Goal: Information Seeking & Learning: Check status

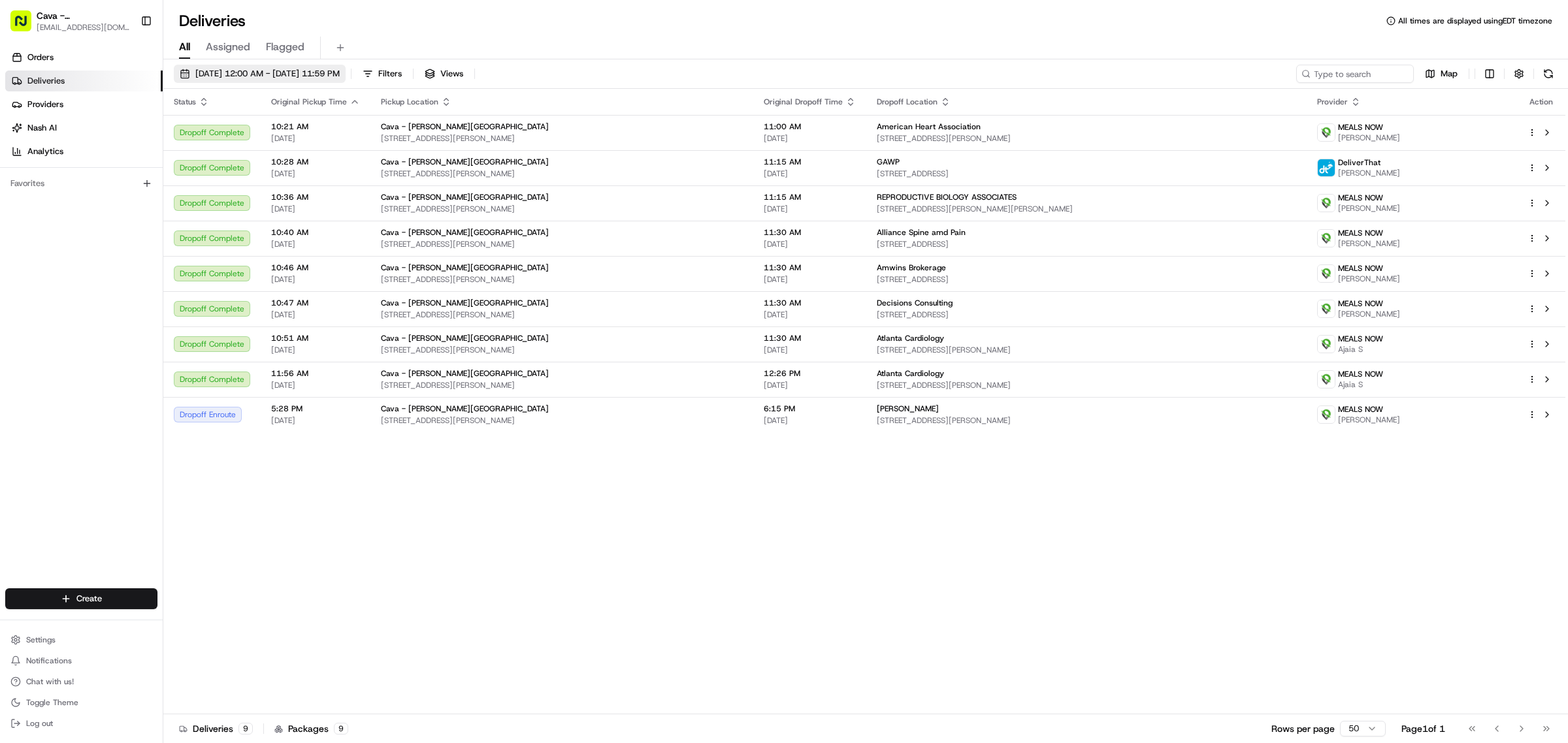
click at [267, 66] on button "[DATE] 12:00 AM - [DATE] 11:59 PM" at bounding box center [259, 73] width 172 height 18
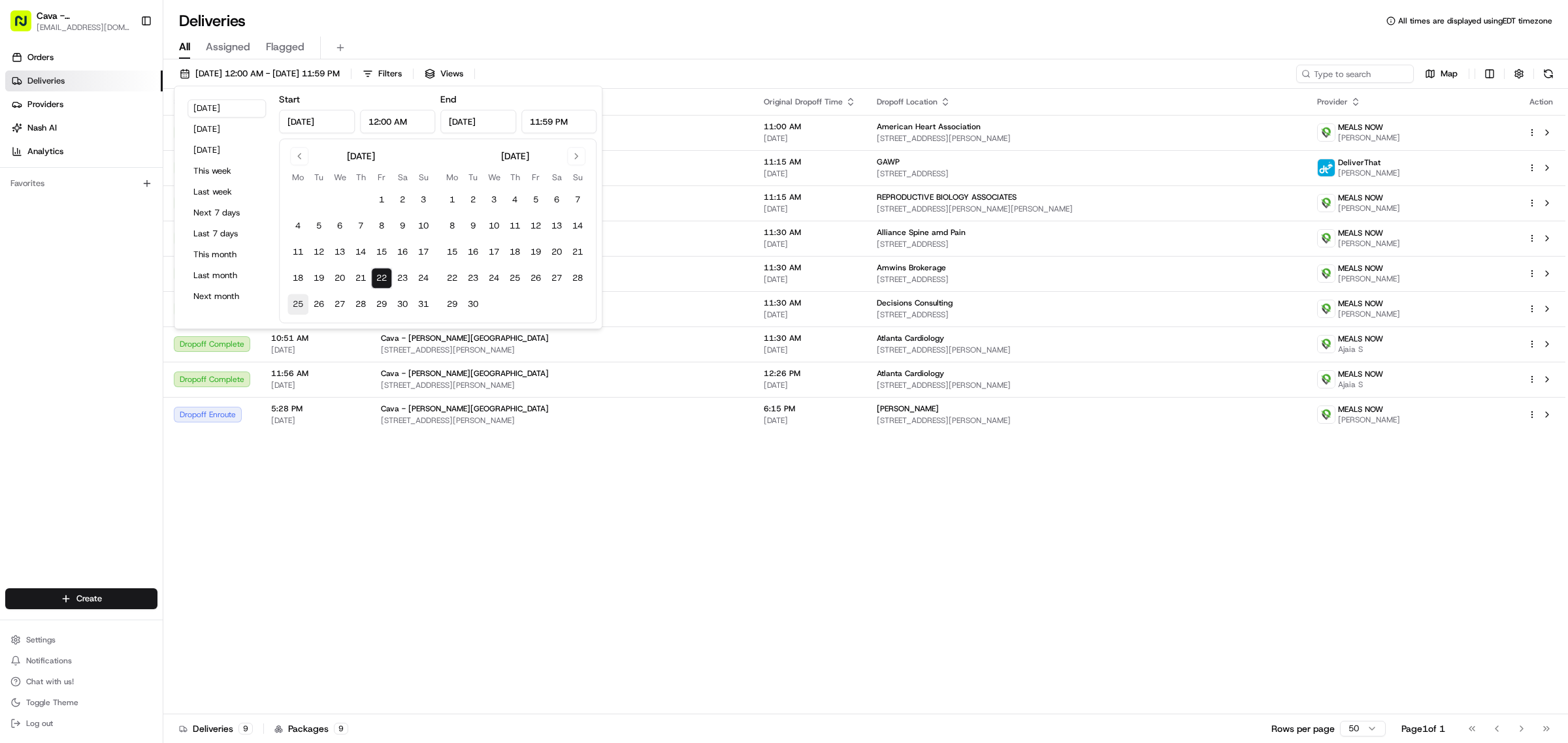
click at [301, 307] on button "25" at bounding box center [298, 304] width 21 height 21
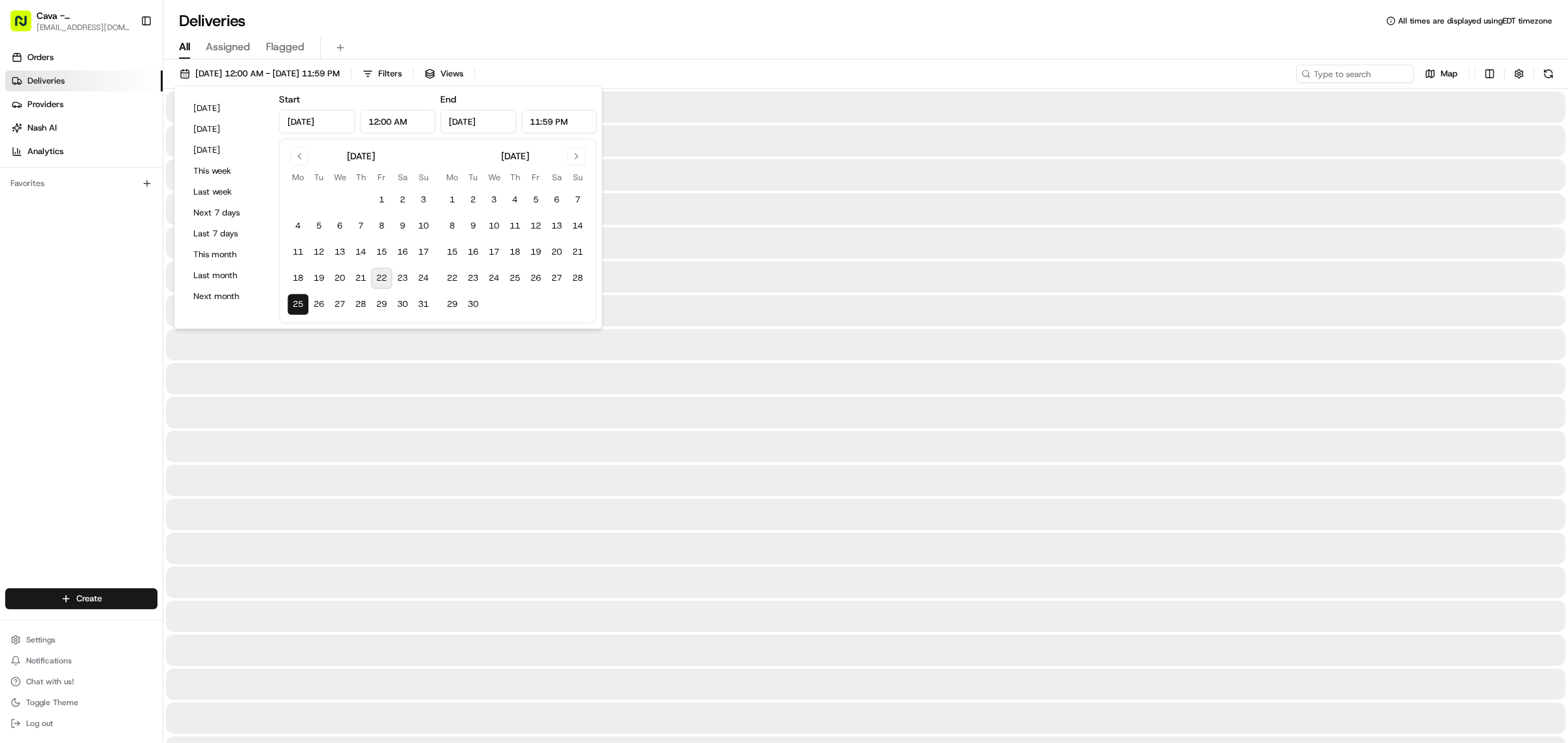
type input "[DATE]"
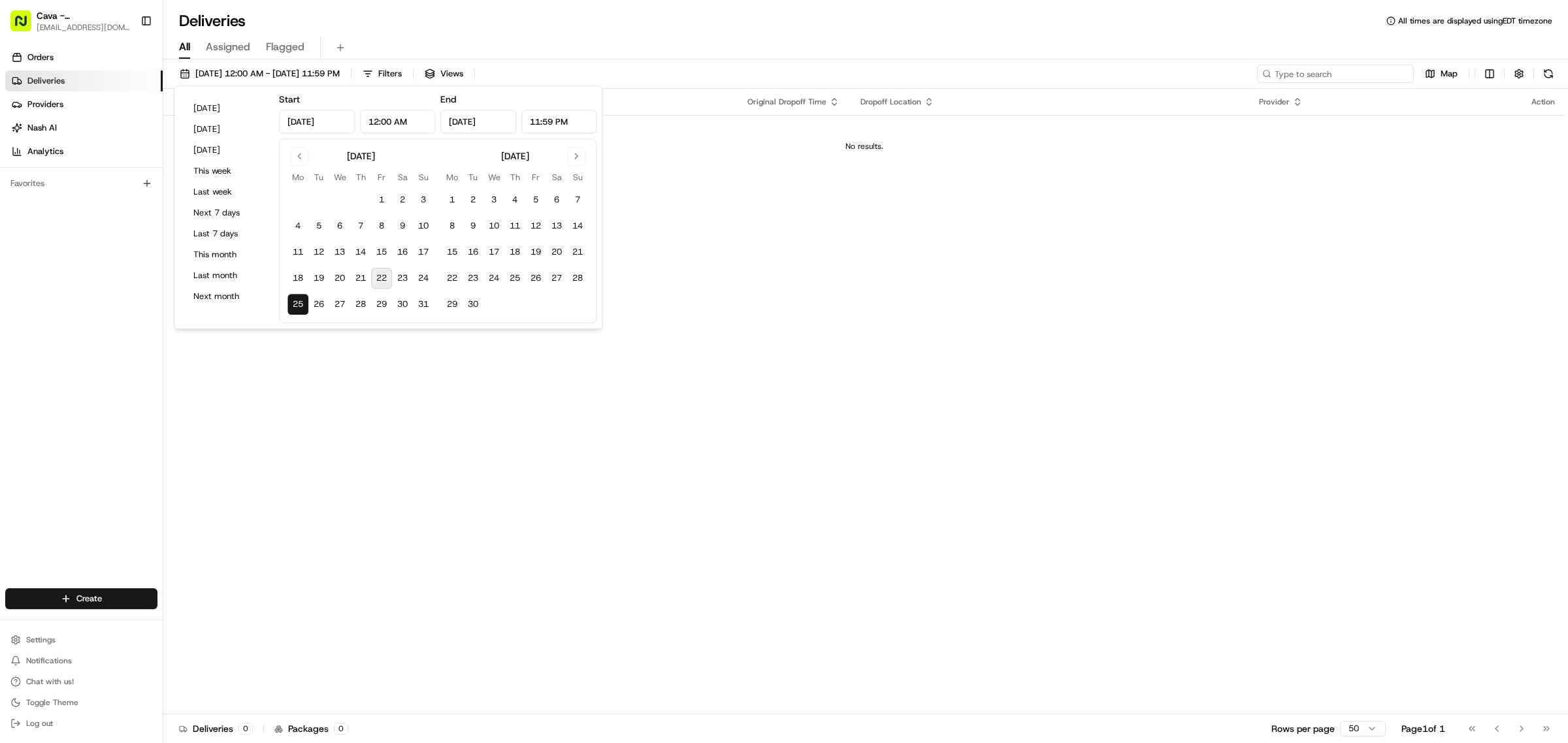
click at [1337, 77] on input at bounding box center [1335, 73] width 156 height 18
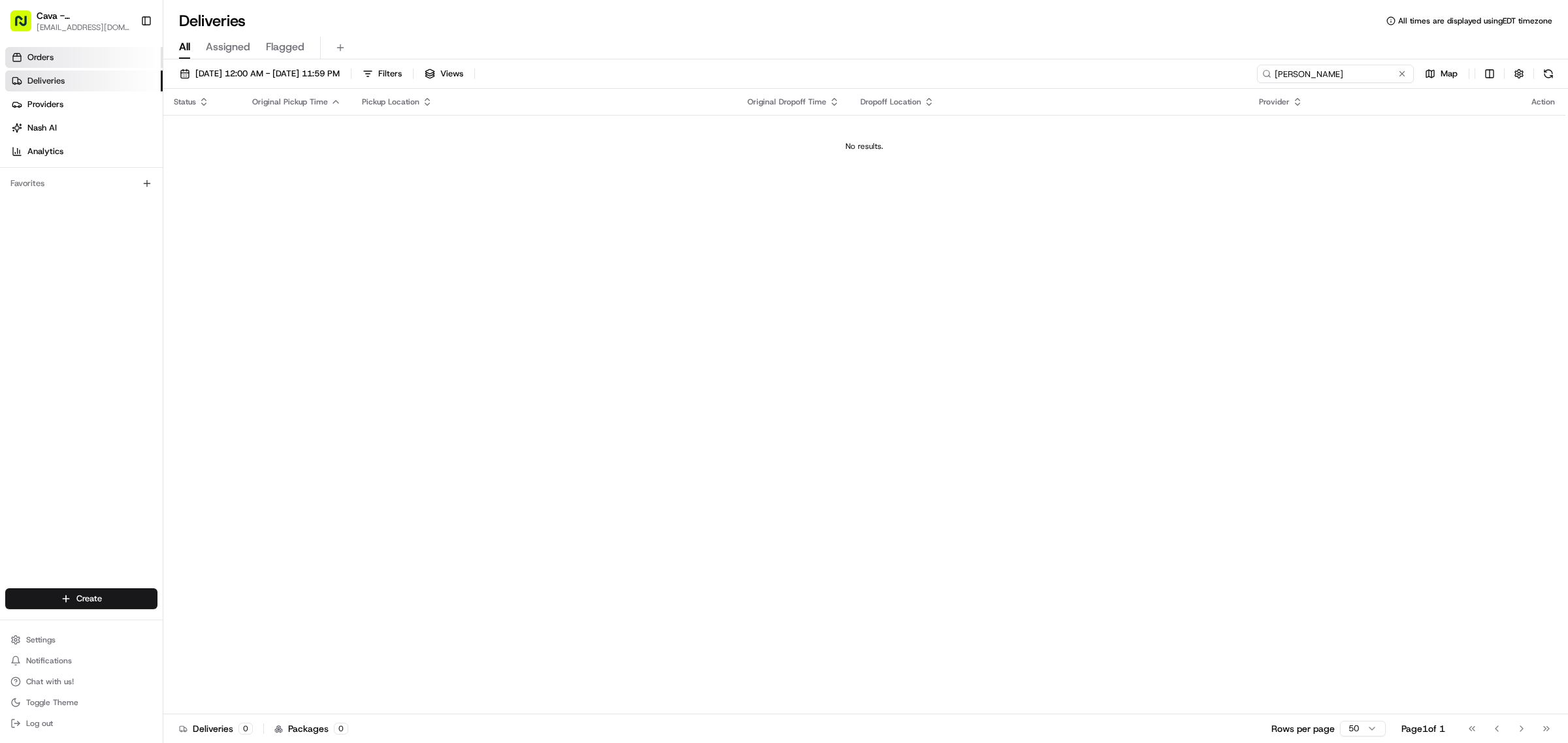
type input "[PERSON_NAME]"
click at [51, 59] on span "Orders" at bounding box center [41, 57] width 26 height 12
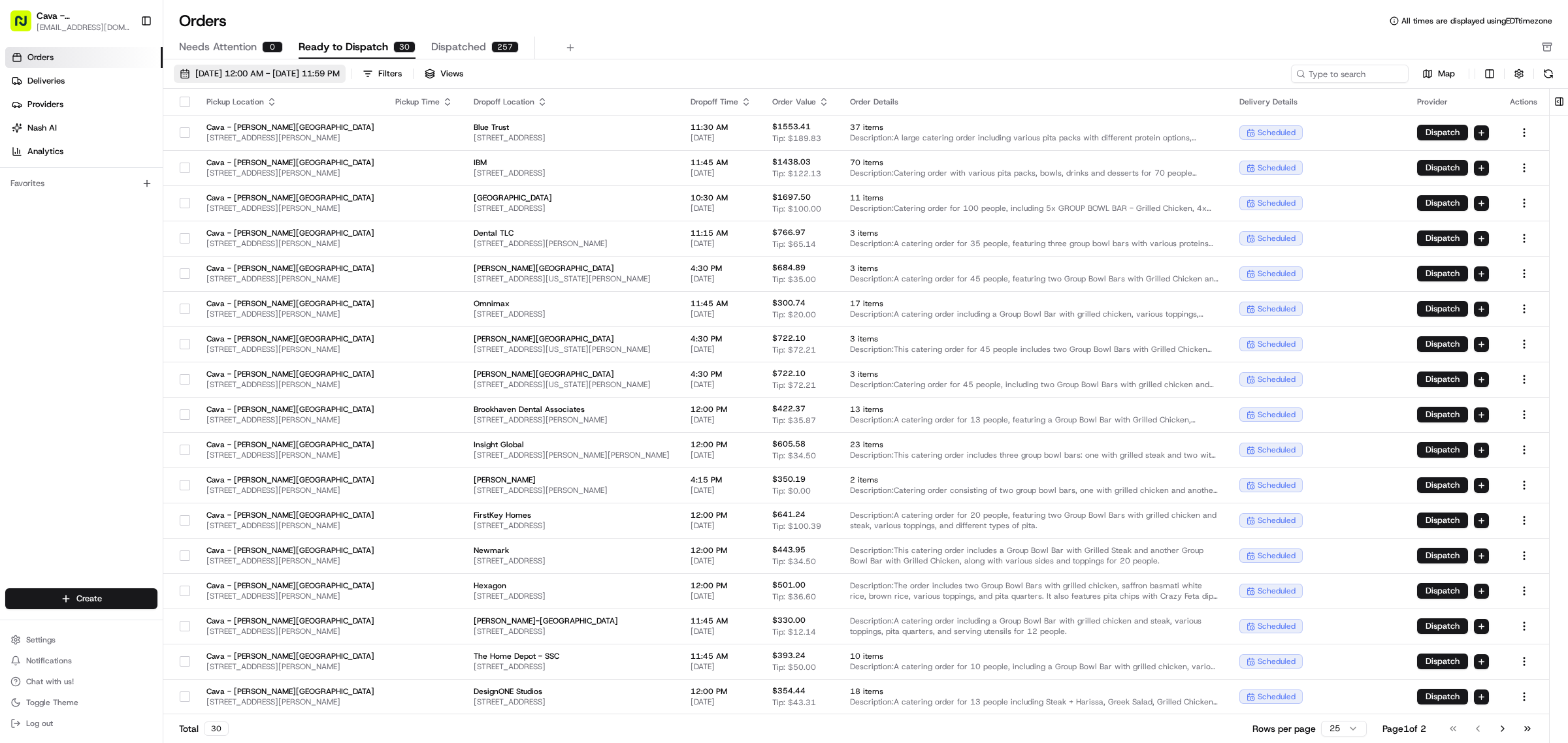
click at [340, 73] on span "[DATE] 12:00 AM - [DATE] 11:59 PM" at bounding box center [267, 74] width 144 height 12
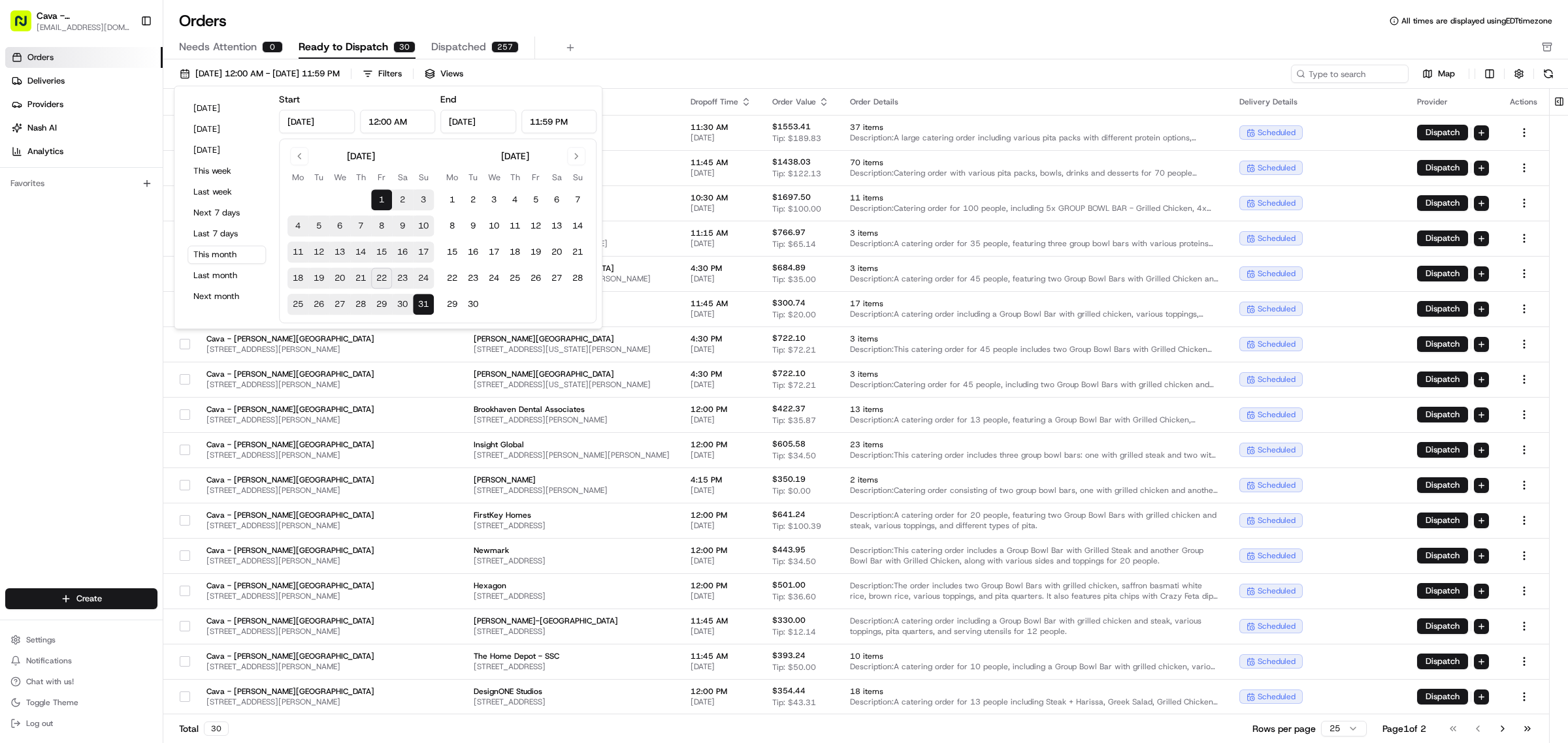
click at [299, 314] on button "25" at bounding box center [298, 304] width 21 height 21
type input "[DATE]"
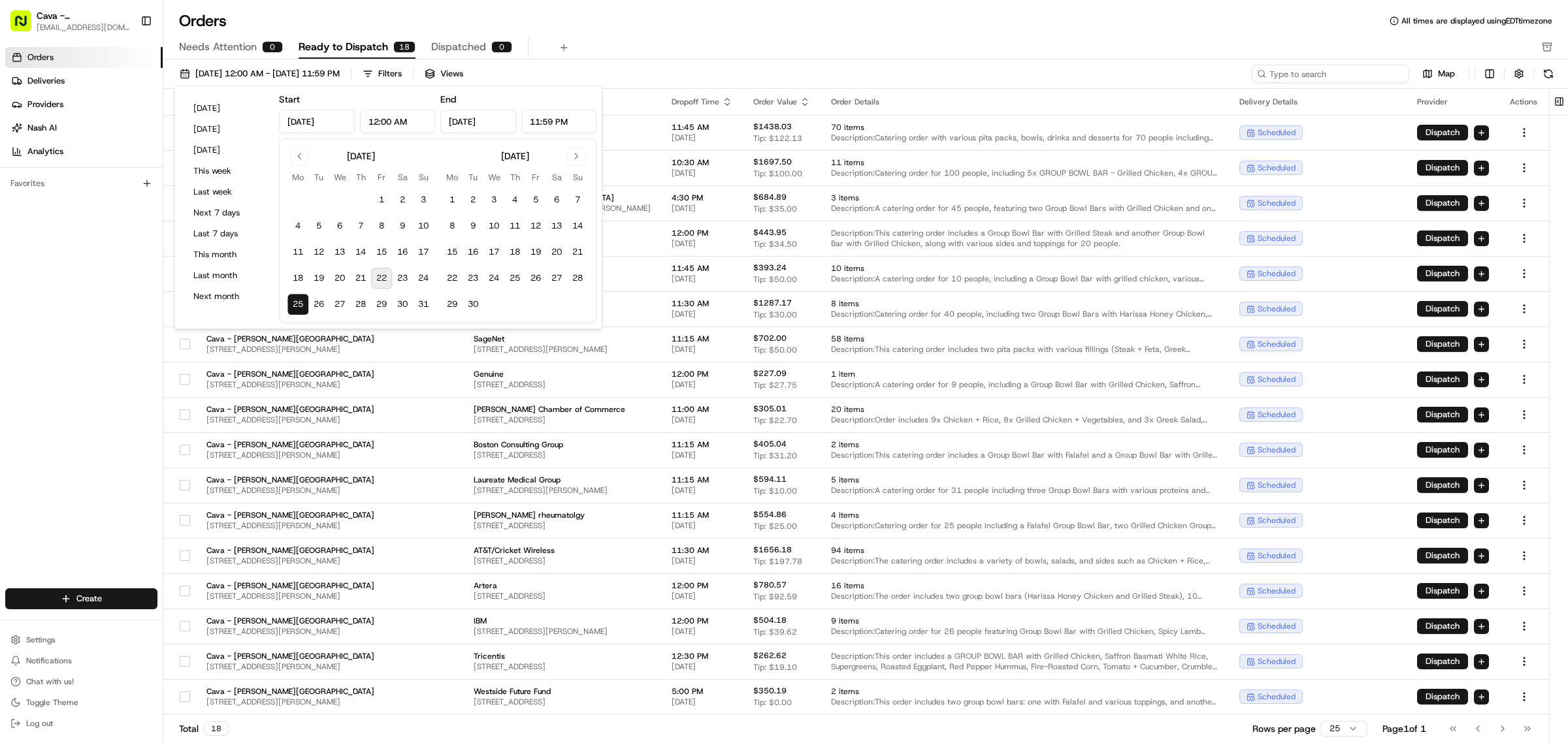
drag, startPoint x: 1315, startPoint y: 65, endPoint x: 1325, endPoint y: 75, distance: 14.1
click at [1325, 75] on input at bounding box center [1330, 73] width 156 height 18
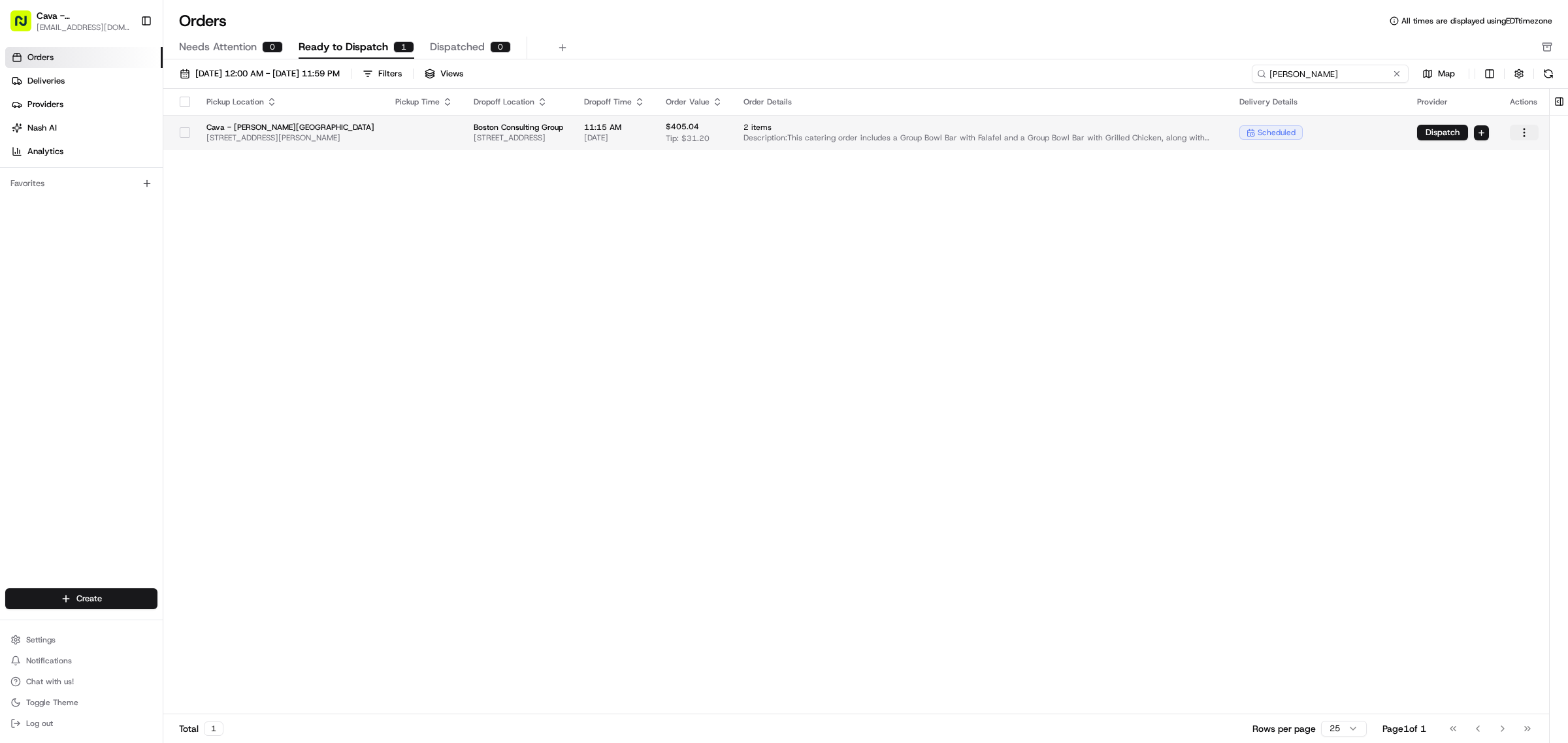
type input "[PERSON_NAME]"
click at [1522, 132] on html "Cava - [PERSON_NAME][GEOGRAPHIC_DATA] [EMAIL_ADDRESS][DOMAIN_NAME] Toggle Sideb…" at bounding box center [784, 372] width 1568 height 743
click at [1434, 180] on div "Edit" at bounding box center [1494, 176] width 140 height 20
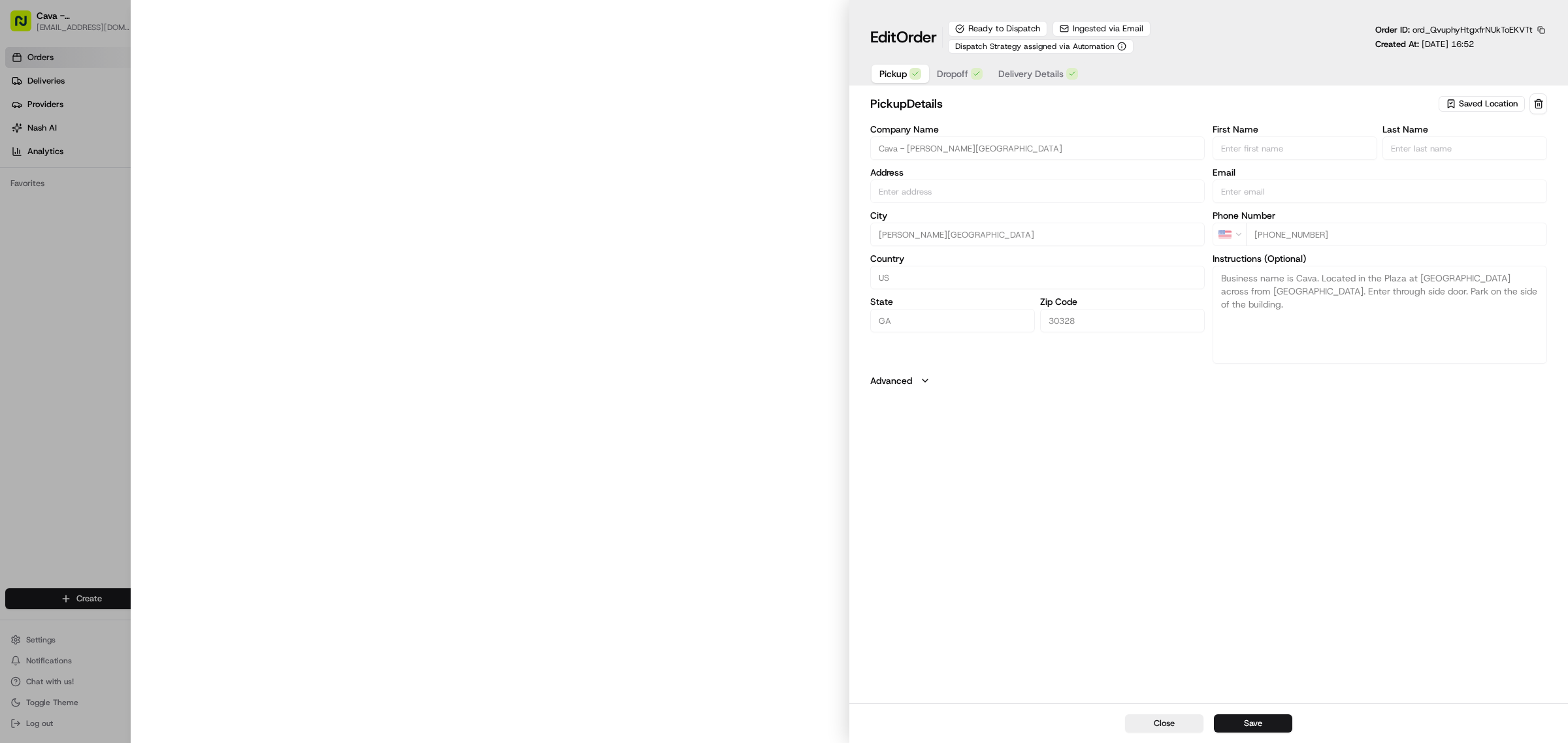
type input "[STREET_ADDRESS][PERSON_NAME]"
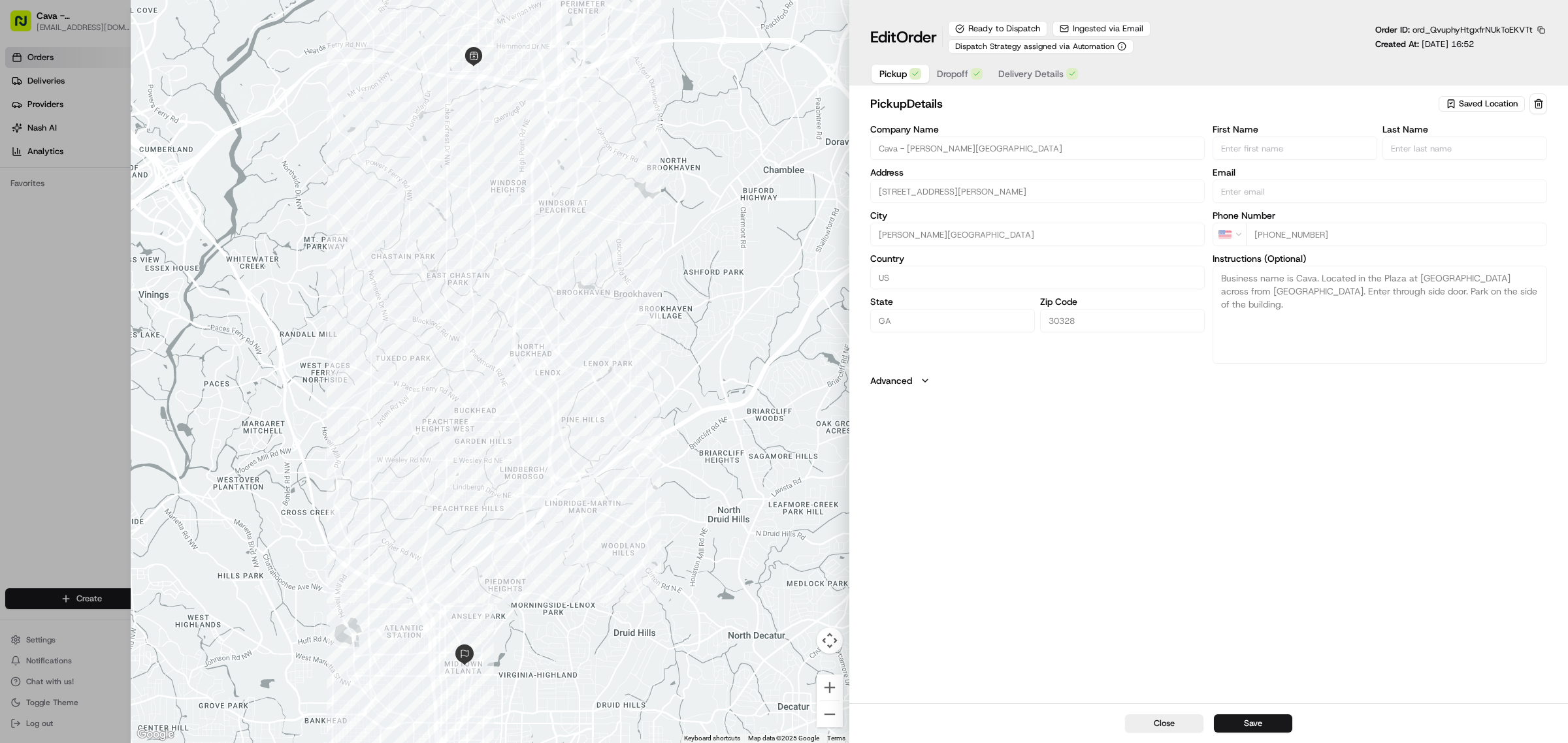
click at [1153, 721] on button "Close" at bounding box center [1164, 723] width 78 height 18
type input "+1"
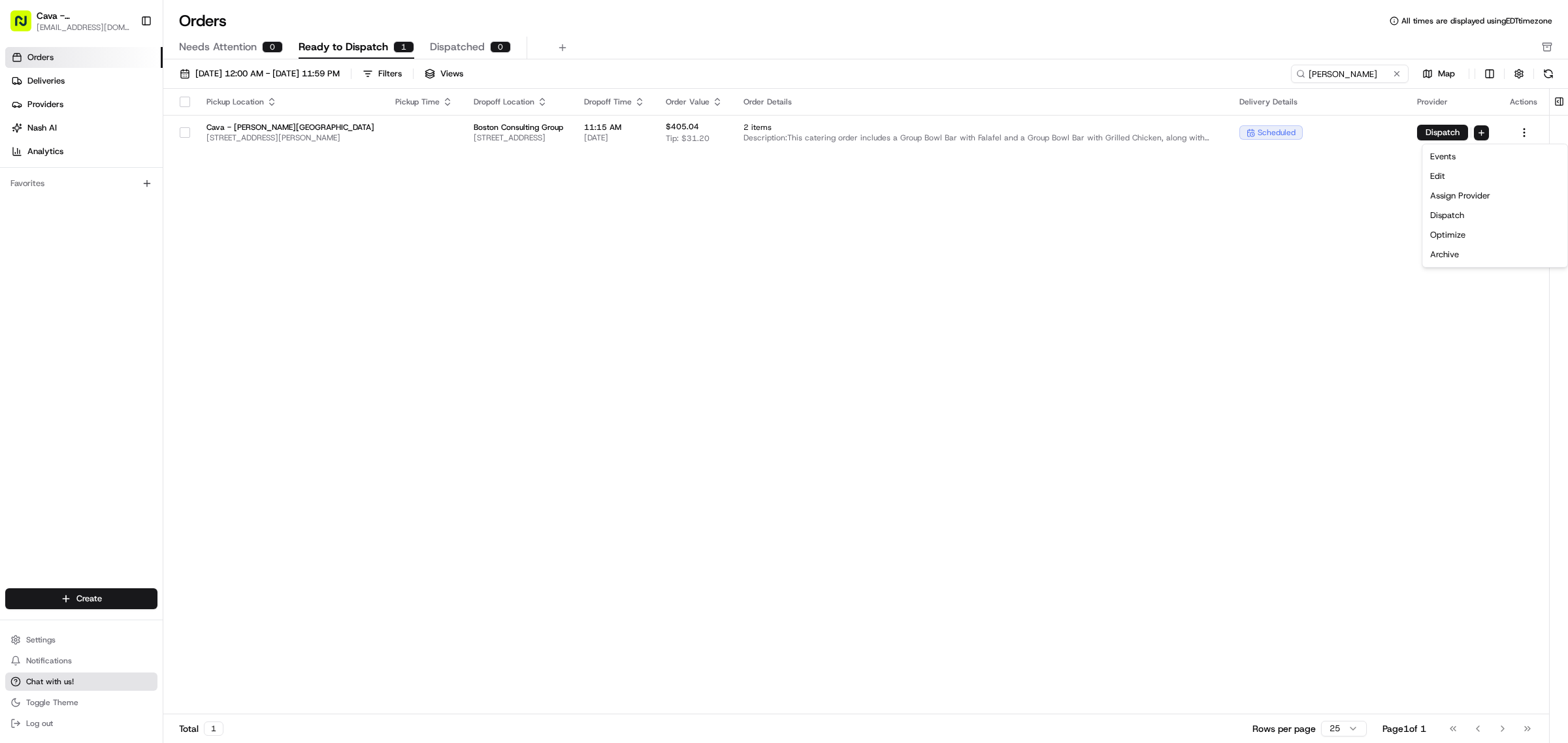
click at [104, 674] on button "Chat with us!" at bounding box center [81, 681] width 152 height 18
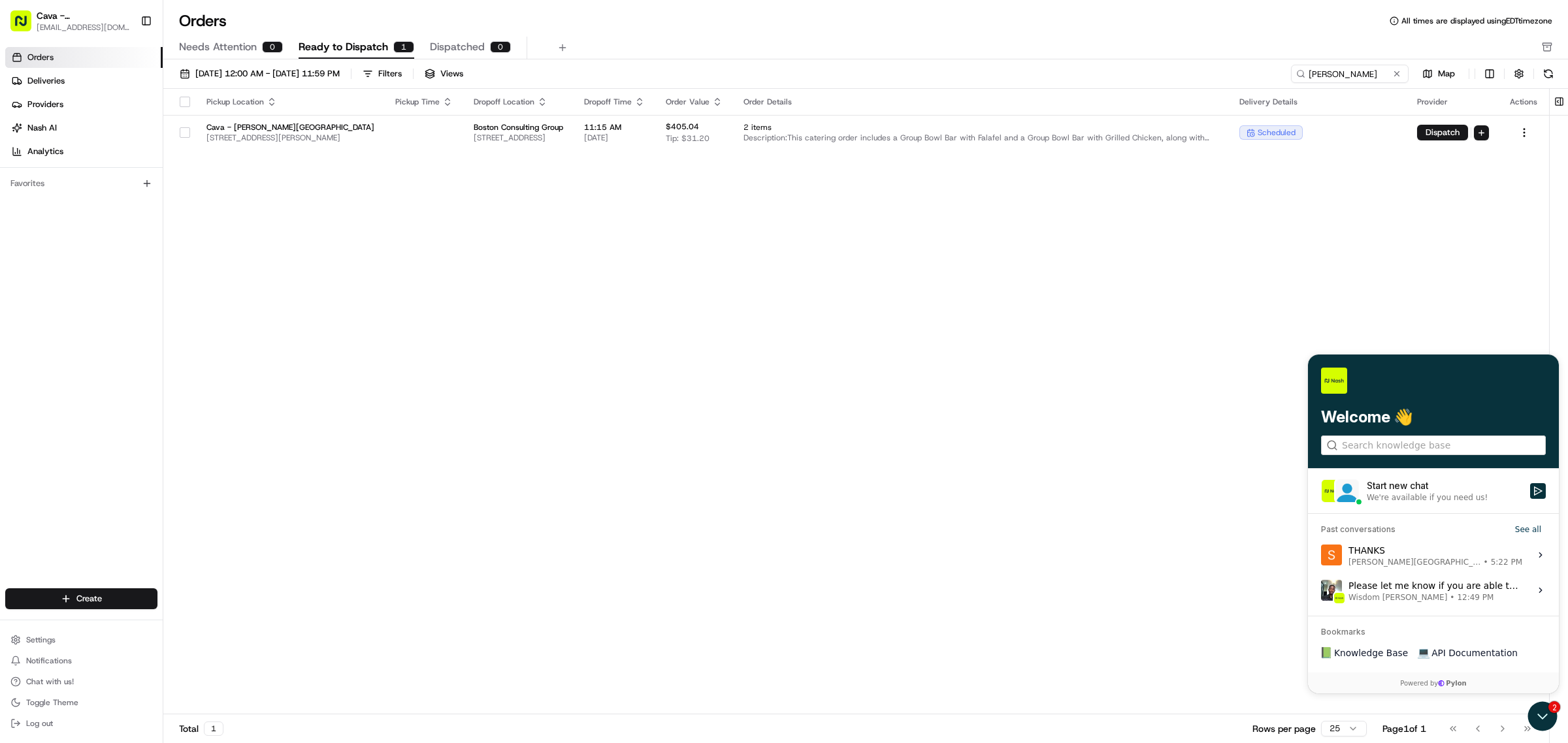
click at [1469, 498] on div "We're available if you need us!" at bounding box center [1427, 497] width 121 height 10
click at [1530, 498] on button "Start new chat We're available if you need us!" at bounding box center [1538, 491] width 16 height 16
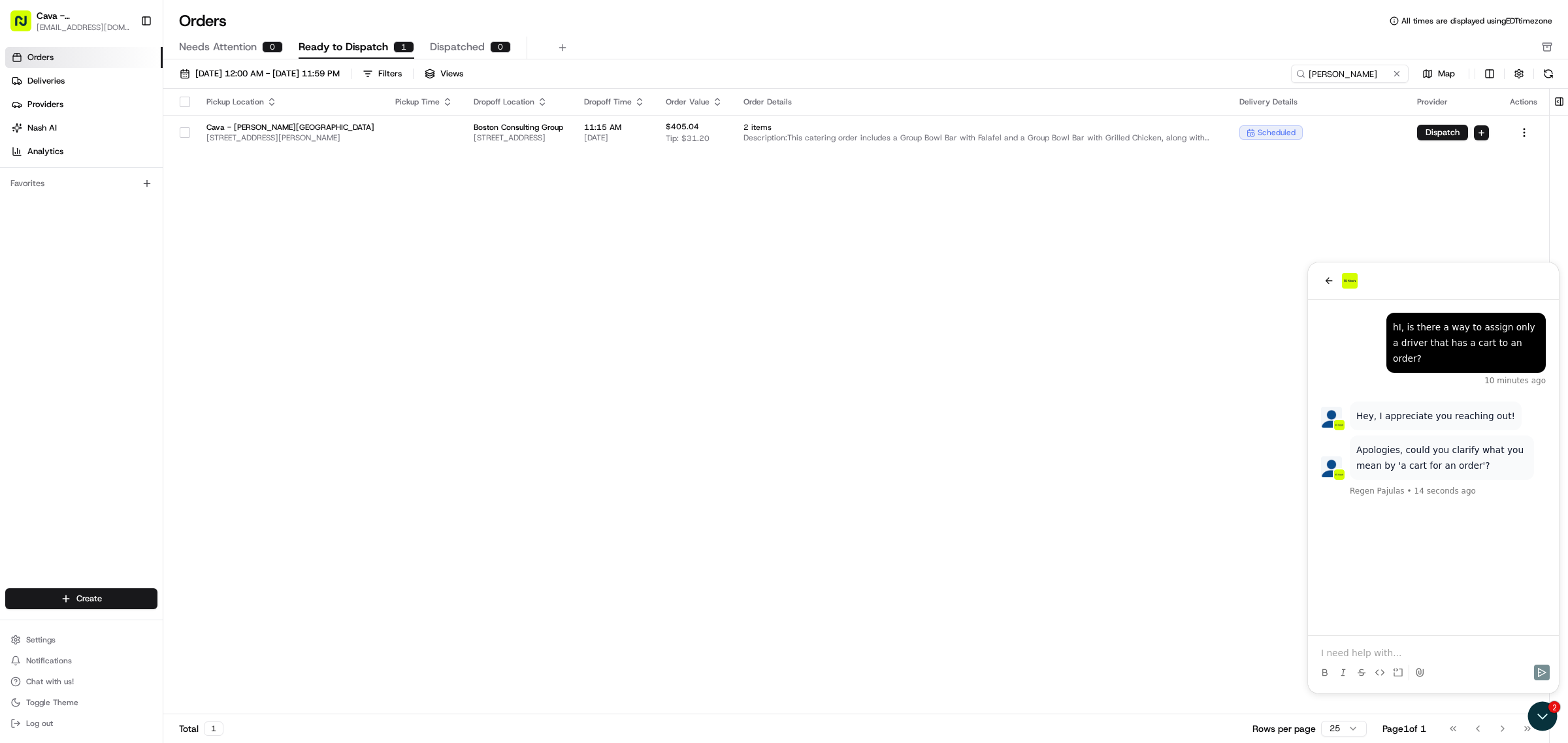
click at [1349, 651] on p at bounding box center [1433, 653] width 225 height 13
drag, startPoint x: 1459, startPoint y: 536, endPoint x: 1371, endPoint y: 510, distance: 91.8
click at [1371, 514] on div "a cart to cart the order in when being delivered 7 seconds ago" at bounding box center [1433, 542] width 225 height 57
copy div "a cart to cart the order in when being delivered"
click at [1346, 648] on p at bounding box center [1433, 653] width 225 height 13
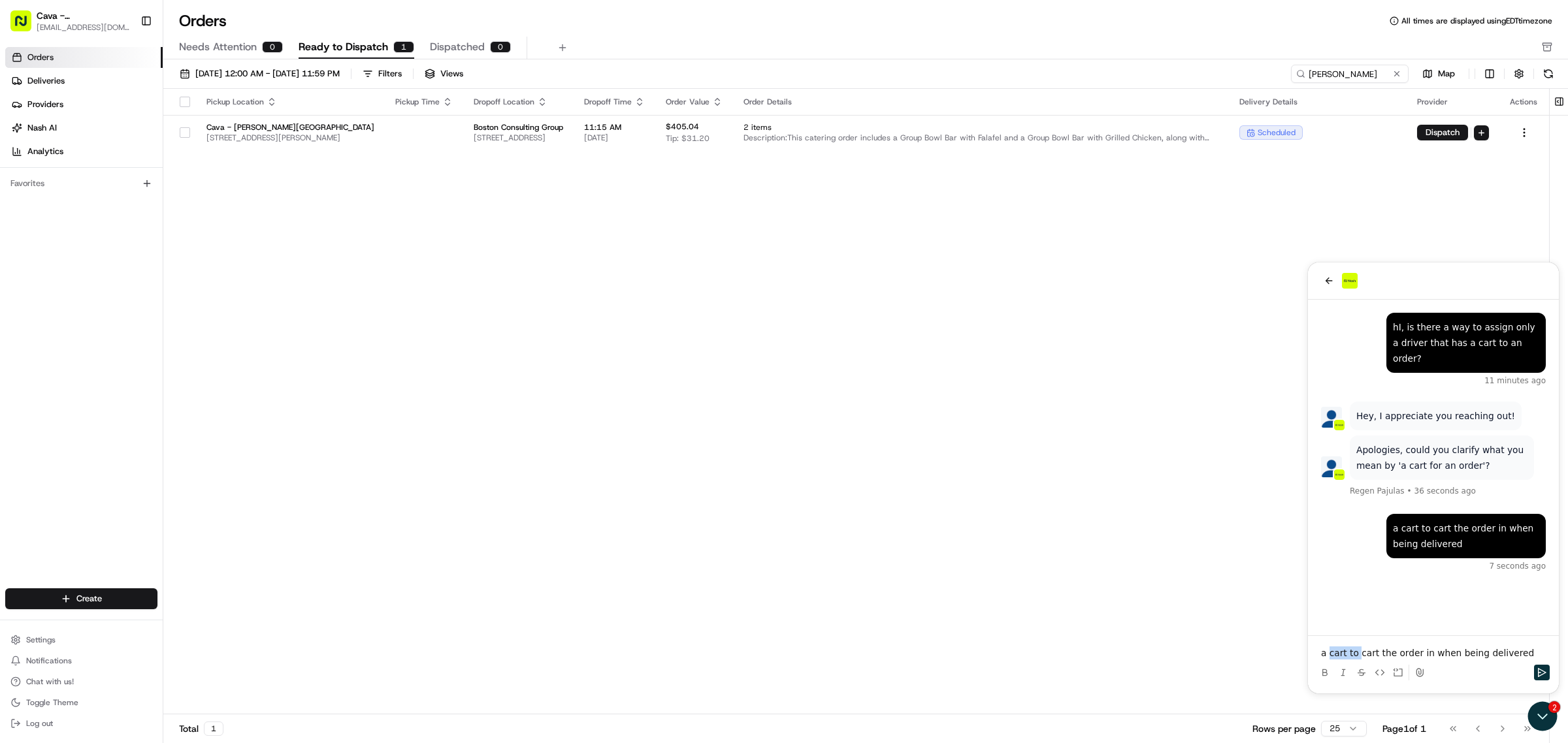
drag, startPoint x: 1357, startPoint y: 650, endPoint x: 1328, endPoint y: 660, distance: 30.7
click at [1328, 660] on div "a cart to cart the order in when being delivered" at bounding box center [1433, 666] width 240 height 39
click at [1347, 654] on p "a cart the order in when being delivered" at bounding box center [1433, 653] width 225 height 13
click at [1399, 648] on p "a cart for the order in when being delivered" at bounding box center [1433, 653] width 225 height 13
click at [1444, 654] on p at bounding box center [1433, 653] width 225 height 13
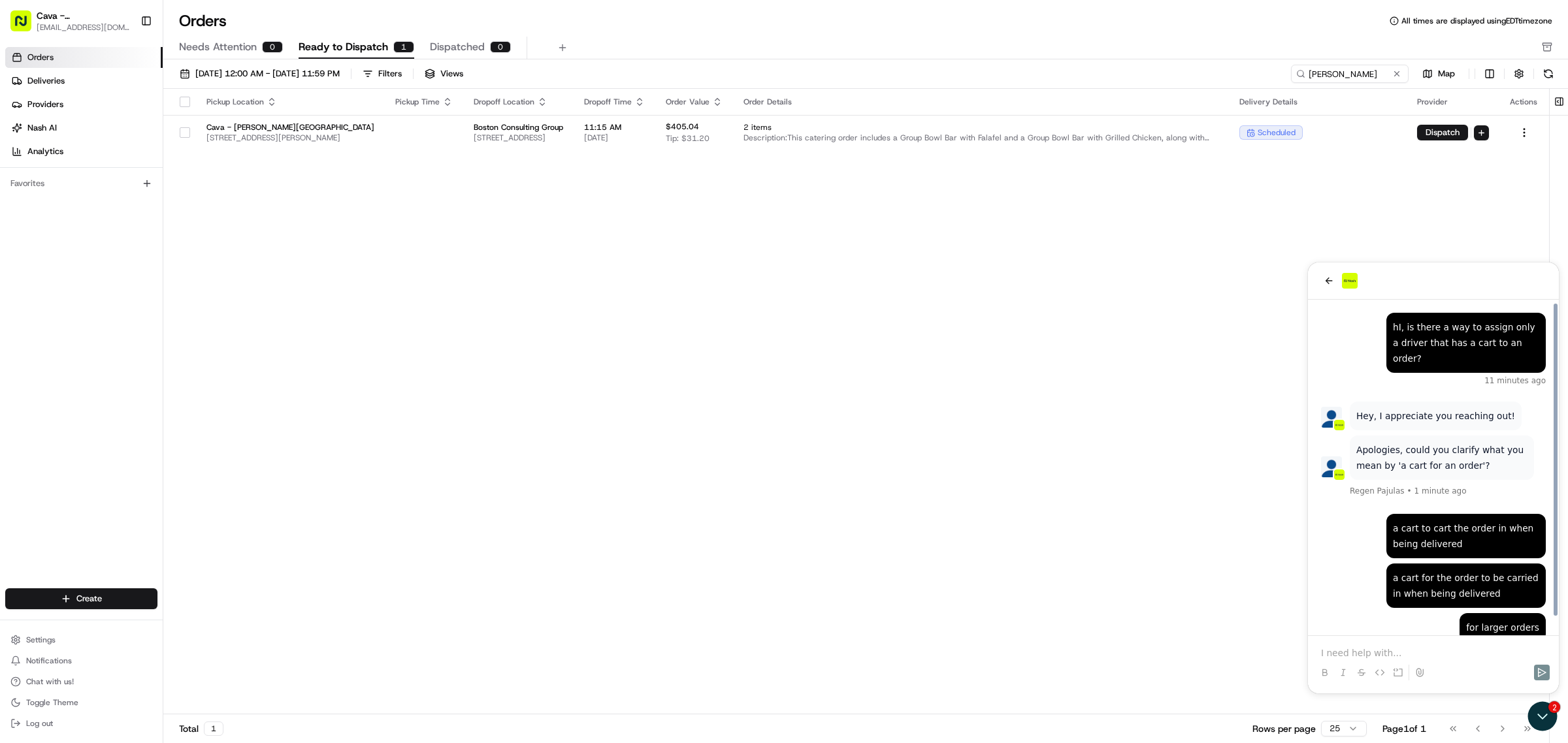
scroll to position [17, 0]
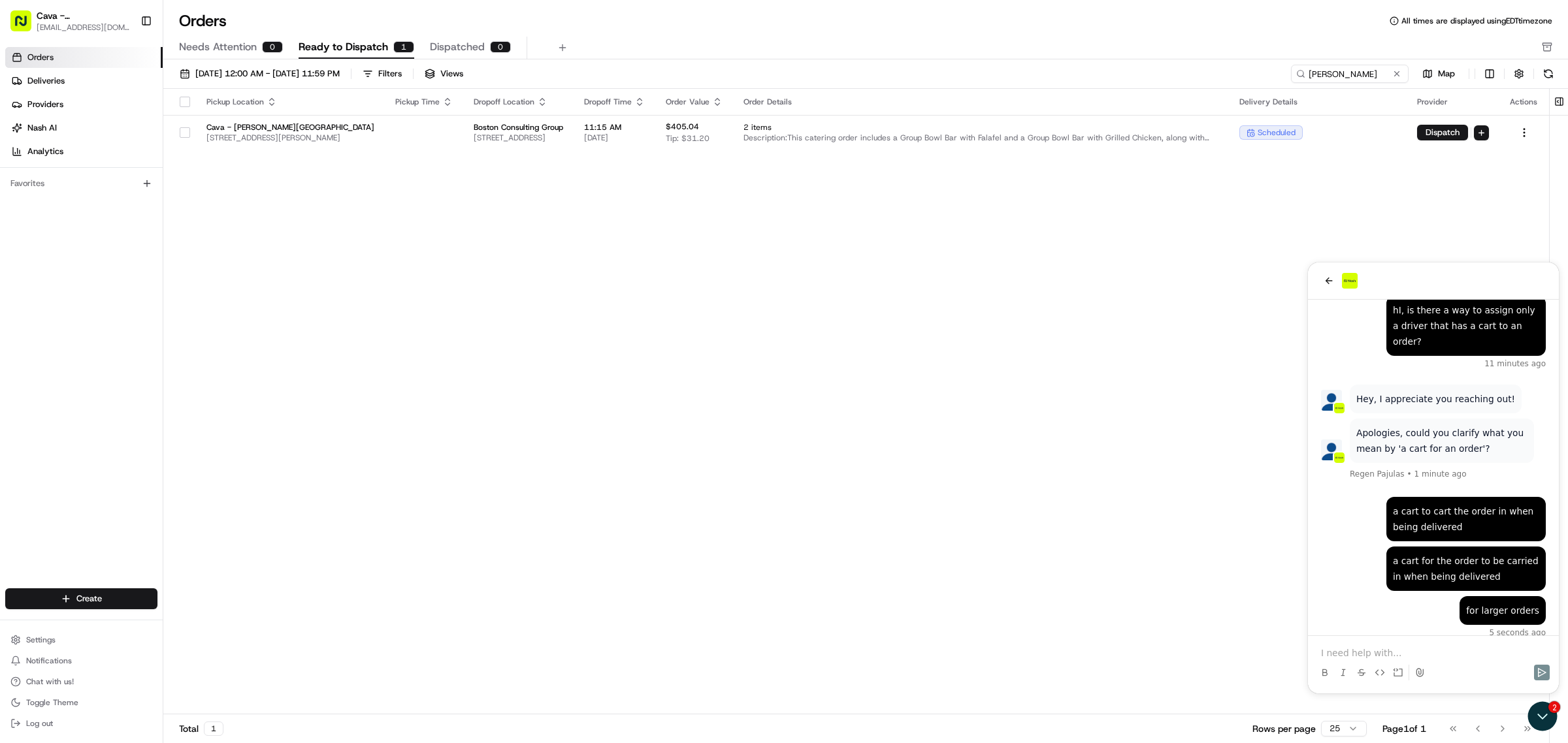
click at [1435, 656] on p at bounding box center [1433, 653] width 225 height 13
